Goal: Information Seeking & Learning: Learn about a topic

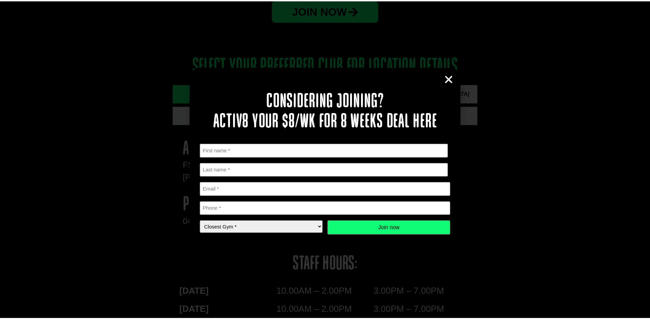
scroll to position [1239, 0]
